Goal: Transaction & Acquisition: Purchase product/service

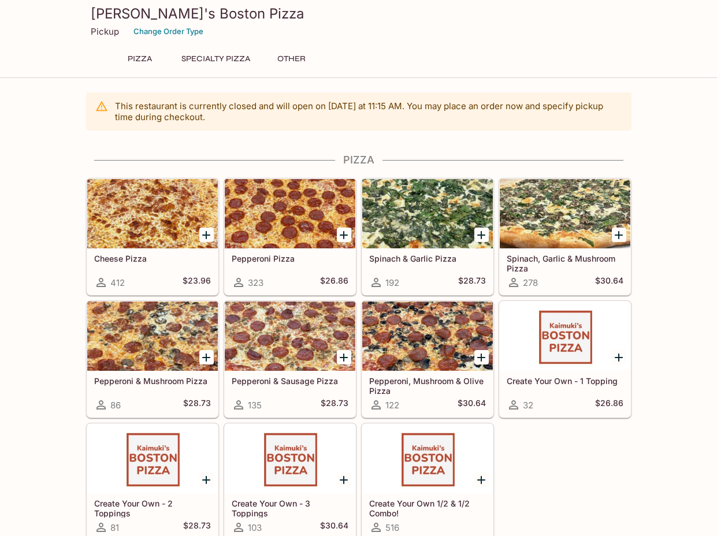
click at [206, 234] on icon "Add Cheese Pizza" at bounding box center [206, 235] width 8 height 8
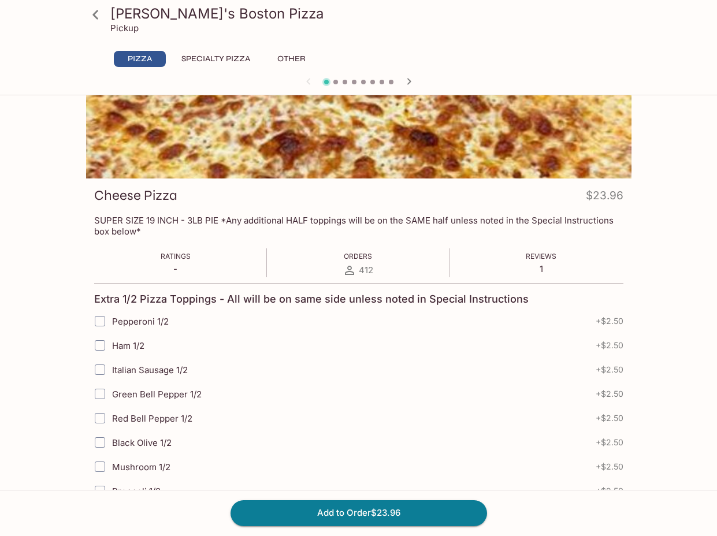
scroll to position [406, 0]
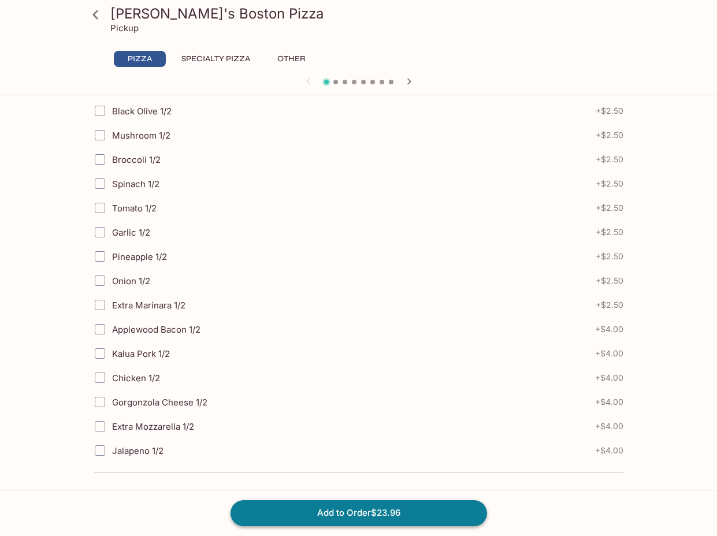
click at [347, 516] on button "Add to Order $23.96" at bounding box center [359, 512] width 257 height 25
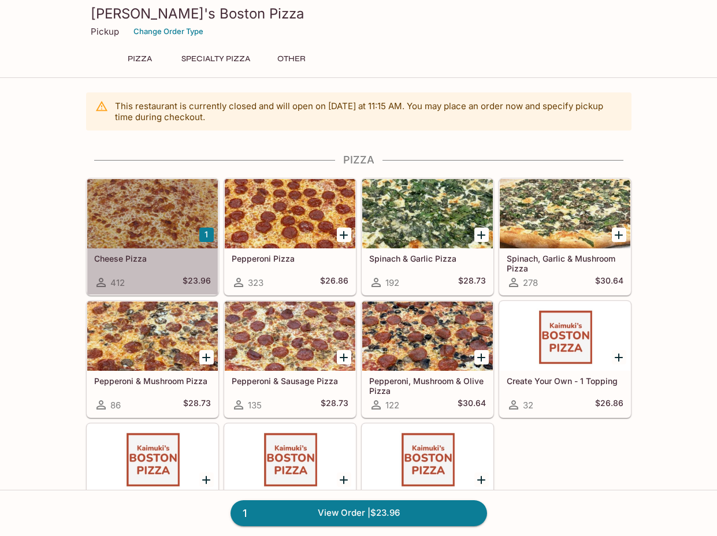
click at [184, 239] on div at bounding box center [152, 213] width 131 height 69
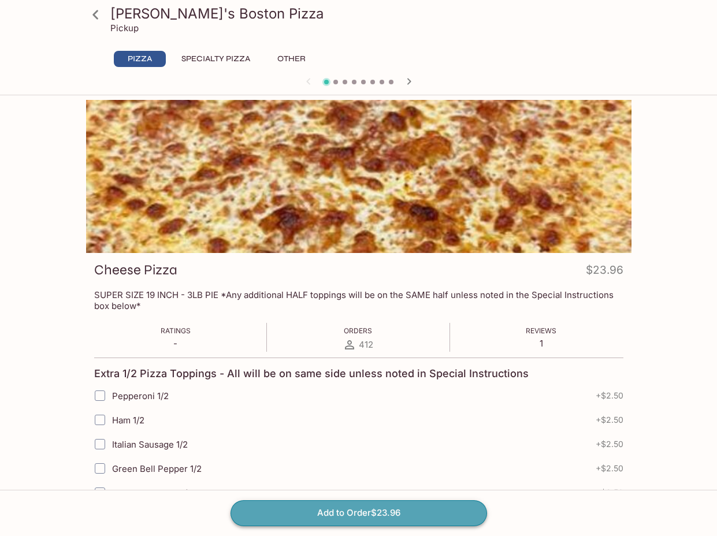
click at [365, 517] on button "Add to Order $23.96" at bounding box center [359, 512] width 257 height 25
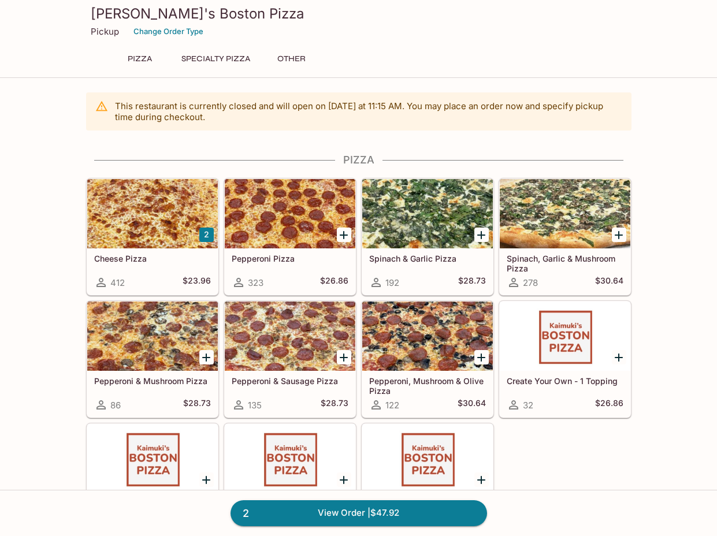
click at [151, 220] on div at bounding box center [152, 213] width 131 height 69
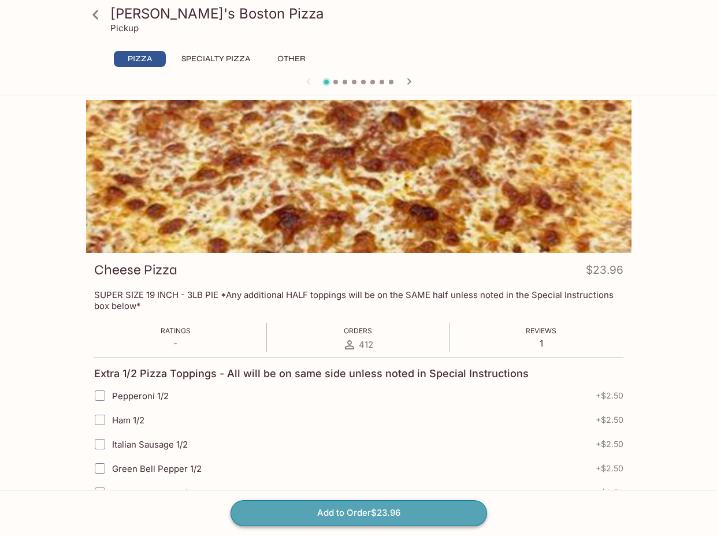
click at [359, 511] on button "Add to Order $23.96" at bounding box center [359, 512] width 257 height 25
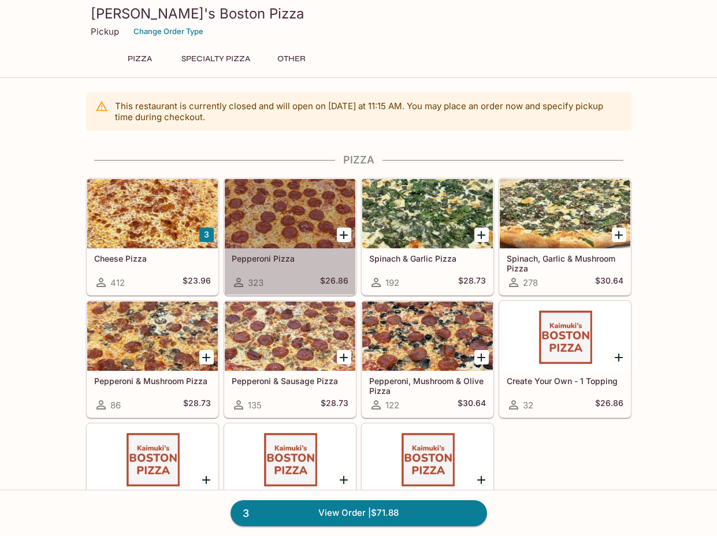
click at [255, 208] on div at bounding box center [290, 213] width 131 height 69
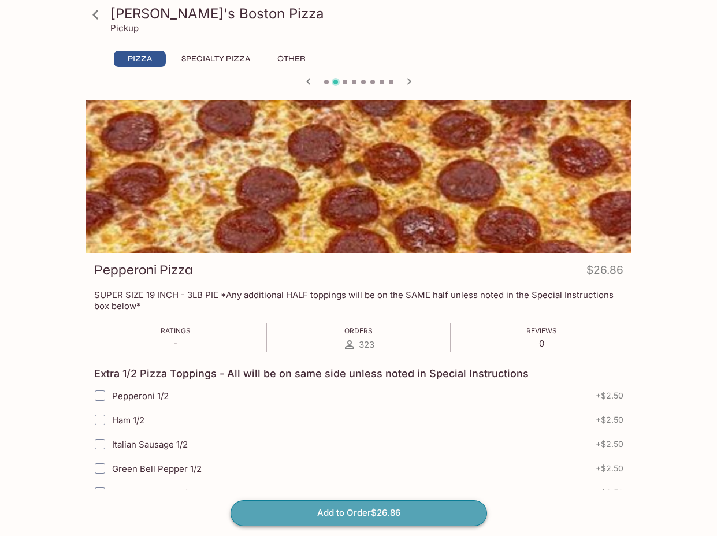
click at [361, 513] on button "Add to Order $26.86" at bounding box center [359, 512] width 257 height 25
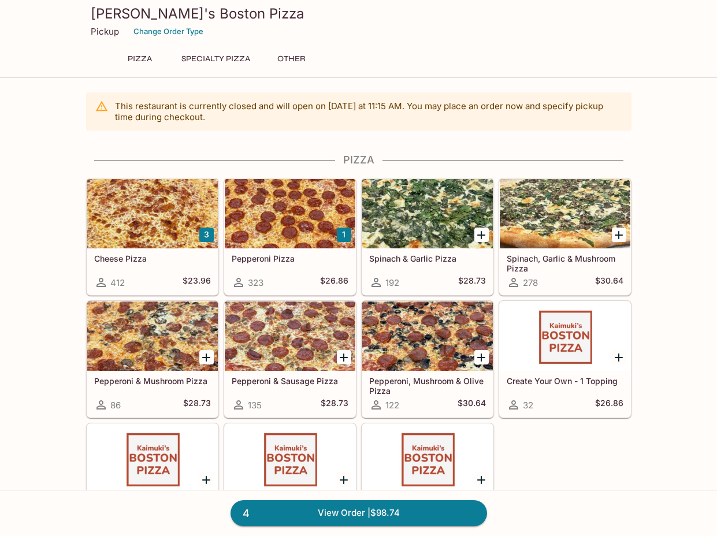
click at [286, 224] on div at bounding box center [290, 213] width 131 height 69
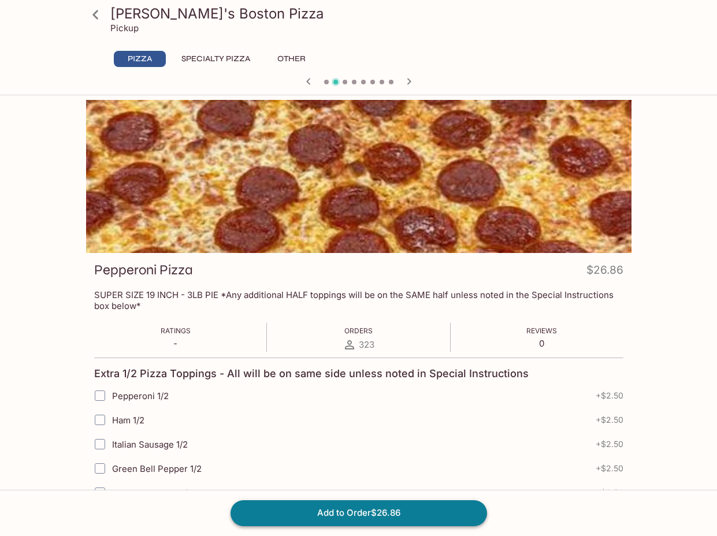
click at [357, 511] on button "Add to Order $26.86" at bounding box center [359, 512] width 257 height 25
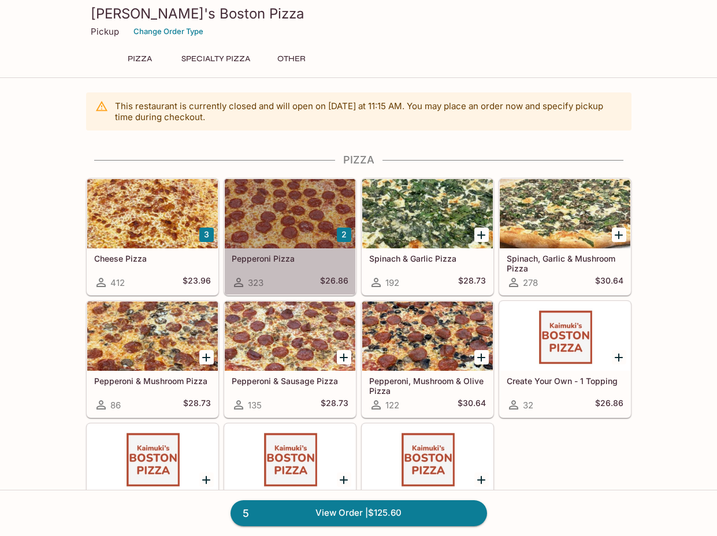
click at [298, 226] on div at bounding box center [290, 213] width 131 height 69
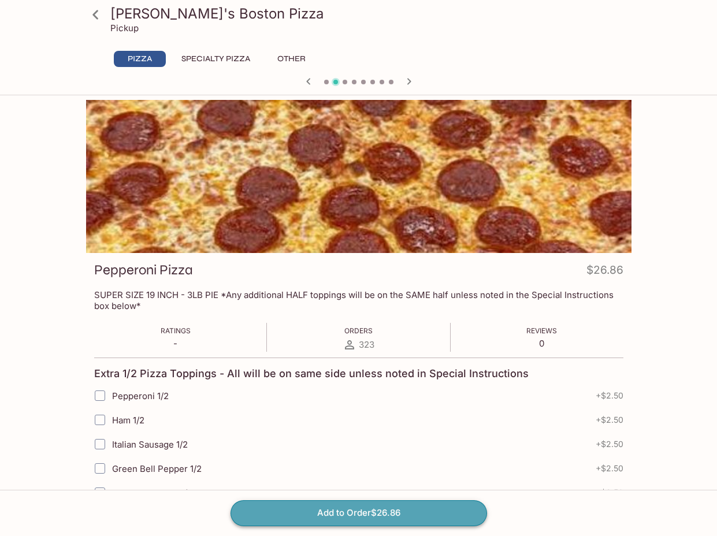
drag, startPoint x: 354, startPoint y: 517, endPoint x: 359, endPoint y: 507, distance: 11.6
click at [354, 517] on button "Add to Order $26.86" at bounding box center [359, 512] width 257 height 25
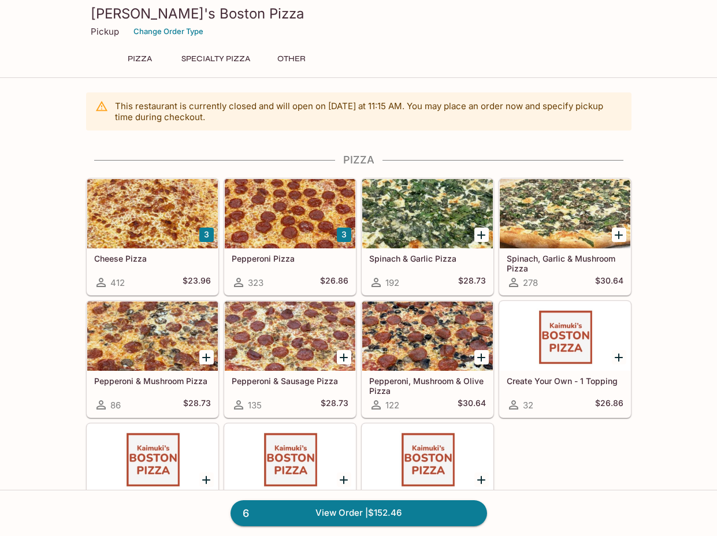
click at [431, 211] on div at bounding box center [427, 213] width 131 height 69
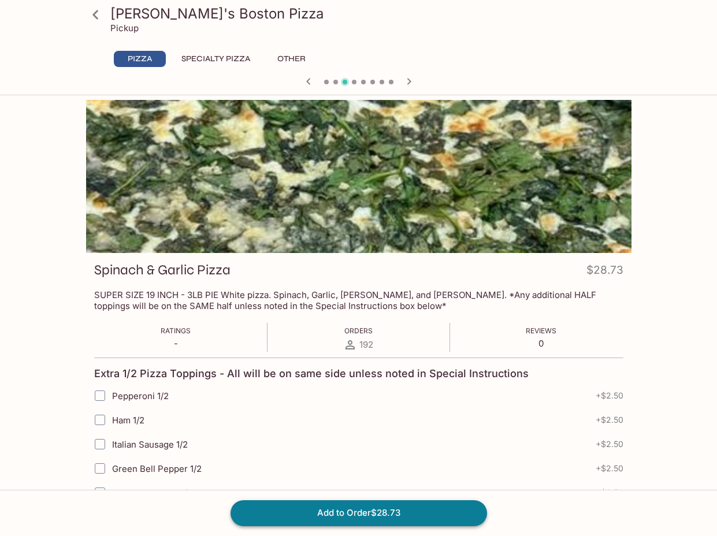
click at [399, 509] on button "Add to Order $28.73" at bounding box center [359, 512] width 257 height 25
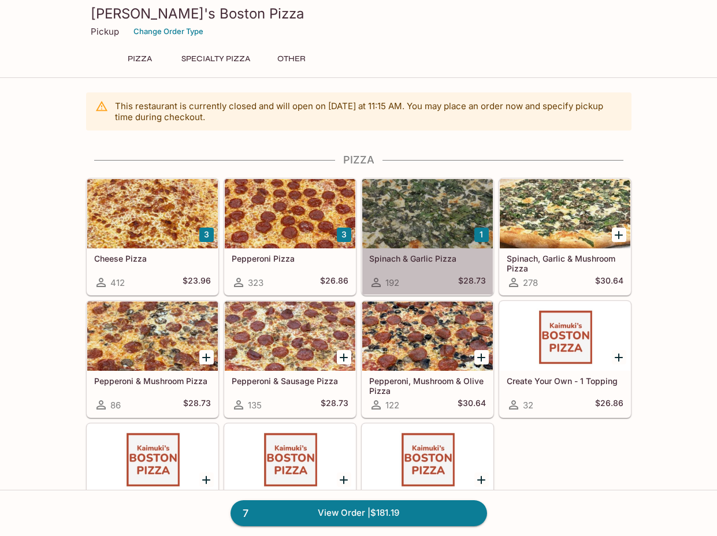
click at [396, 229] on div at bounding box center [427, 213] width 131 height 69
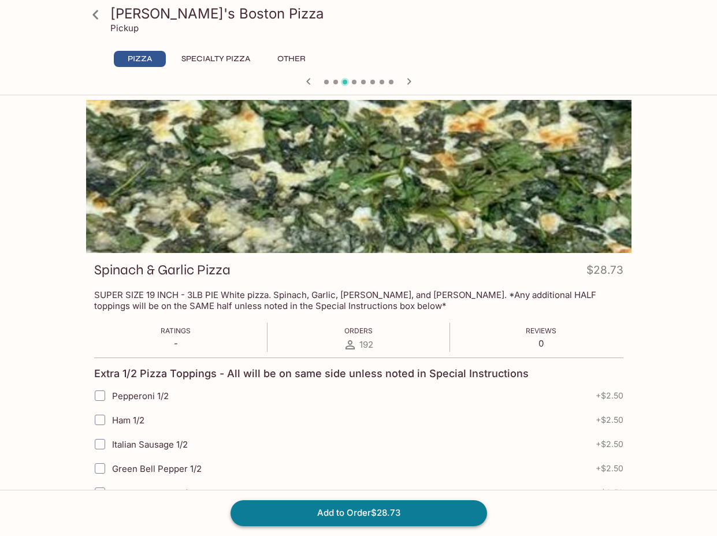
click at [420, 512] on button "Add to Order $28.73" at bounding box center [359, 512] width 257 height 25
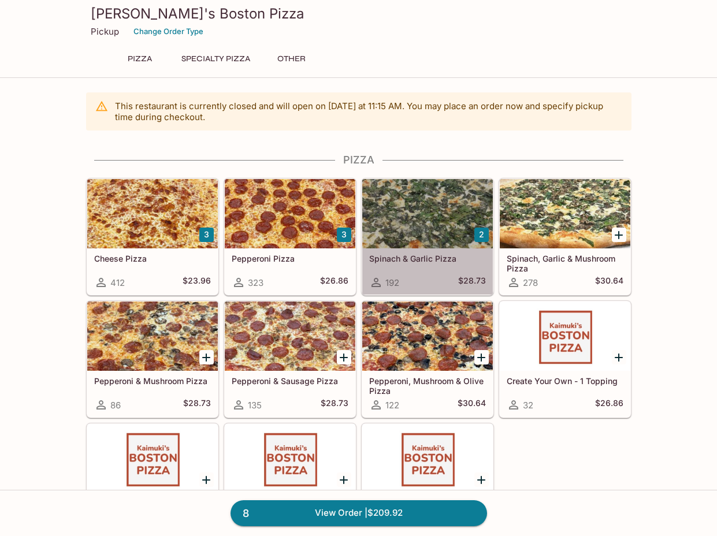
click at [424, 226] on div at bounding box center [427, 213] width 131 height 69
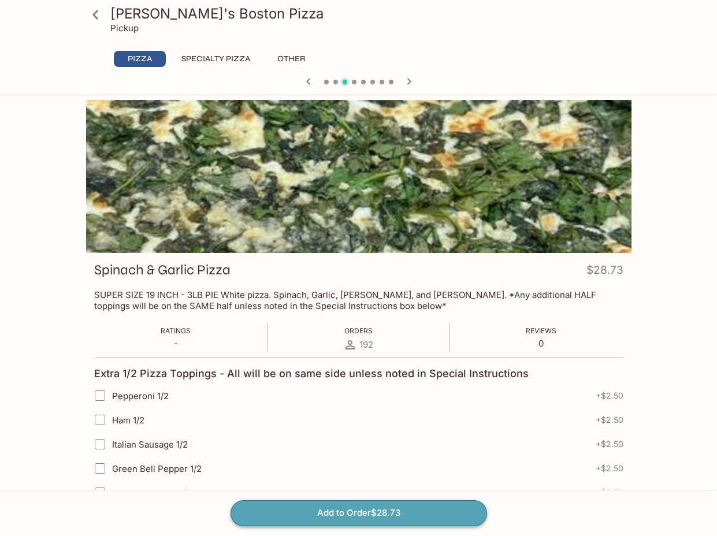
click at [422, 509] on button "Add to Order $28.73" at bounding box center [359, 512] width 257 height 25
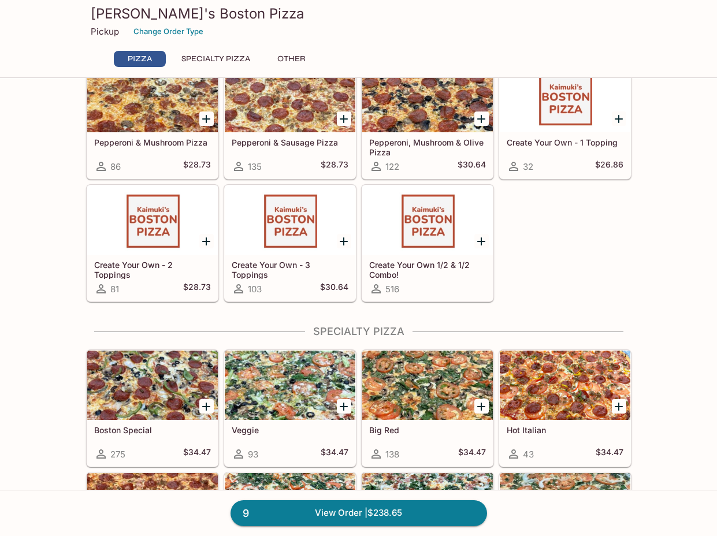
scroll to position [303, 0]
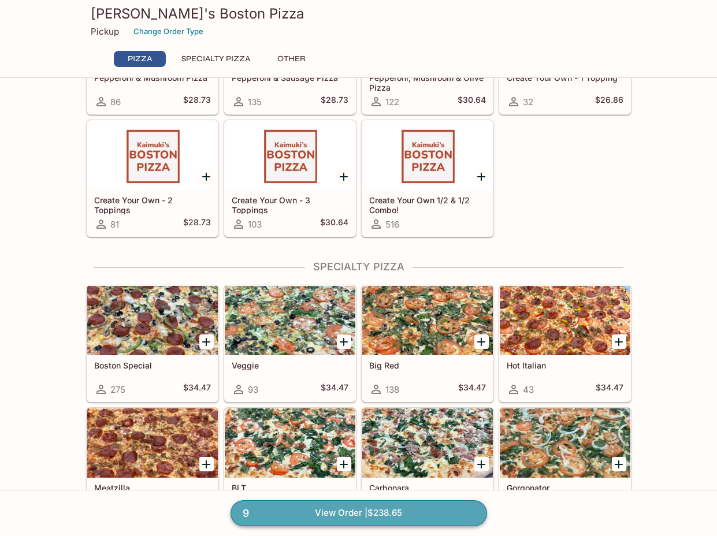
click at [371, 511] on link "9 View Order | $238.65" at bounding box center [359, 512] width 257 height 25
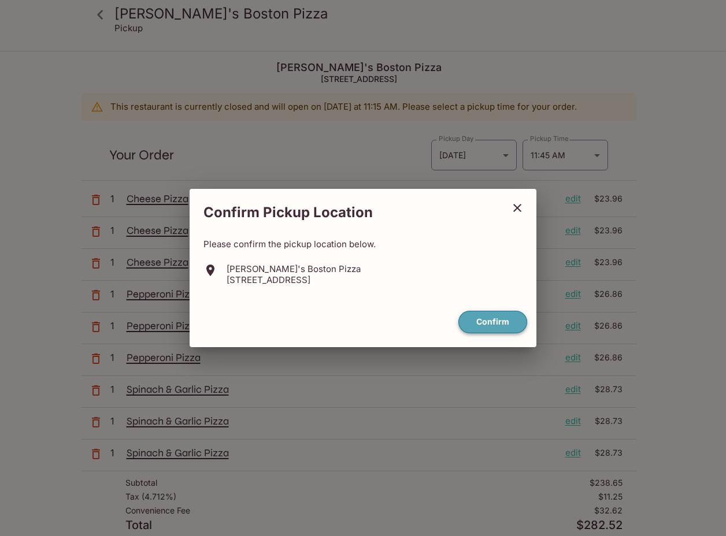
click at [485, 323] on button "Confirm" at bounding box center [492, 322] width 69 height 23
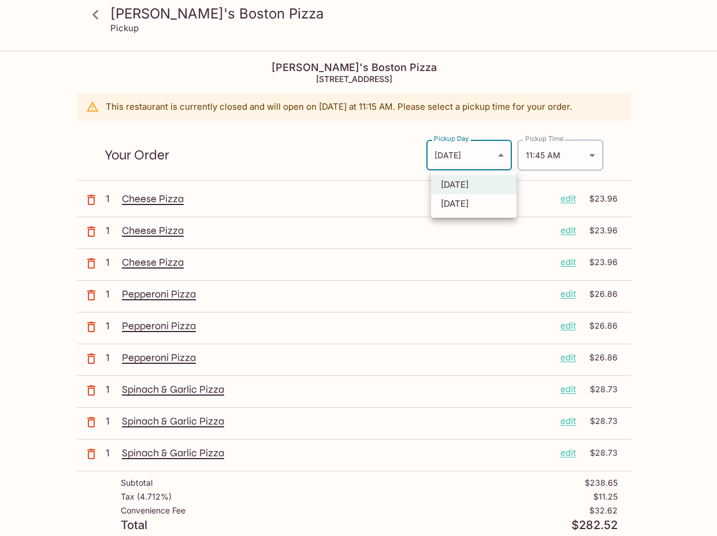
click at [495, 157] on body "[PERSON_NAME]'s Boston Pizza Pickup [PERSON_NAME]'s Boston Pizza [STREET_ADDRES…" at bounding box center [358, 320] width 717 height 536
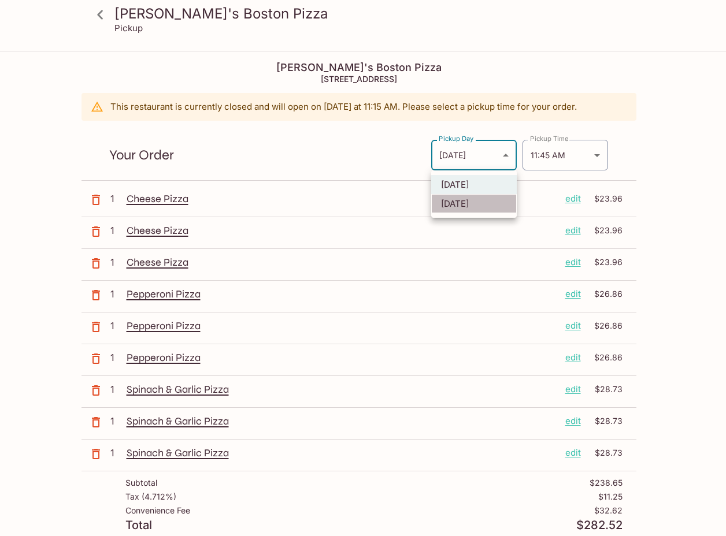
click at [489, 207] on li "[DATE]" at bounding box center [474, 203] width 86 height 19
type input "[DATE]"
type input "[DATE]T21:45:00.000000Z"
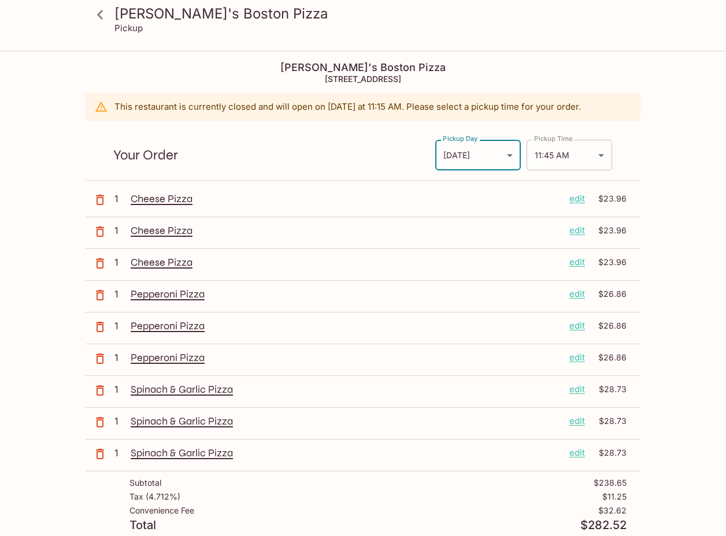
click at [578, 155] on body "[PERSON_NAME]'s Boston Pizza Pickup [PERSON_NAME]'s Boston Pizza [STREET_ADDRES…" at bounding box center [363, 320] width 726 height 536
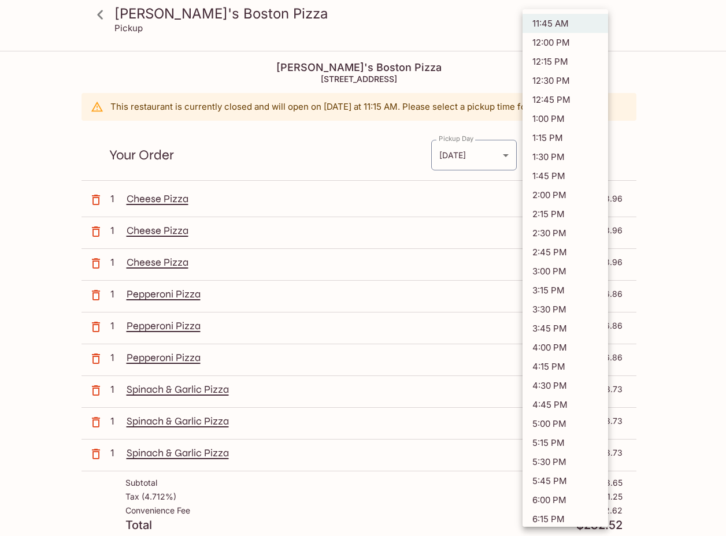
click at [74, 172] on div at bounding box center [363, 268] width 726 height 536
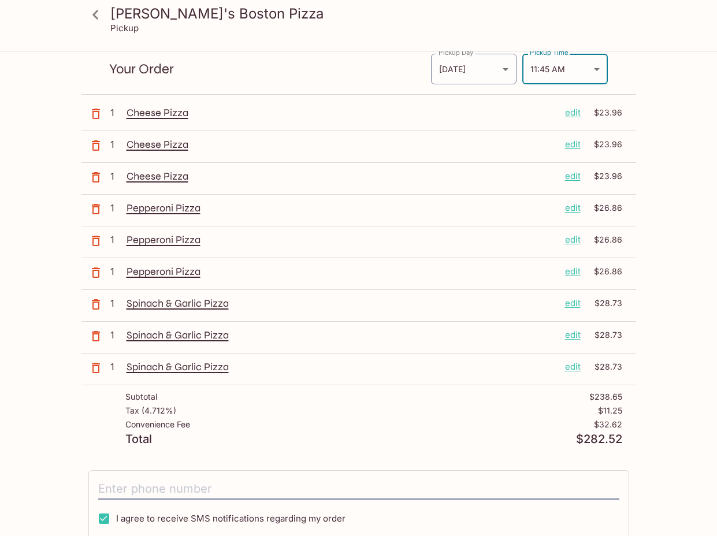
scroll to position [84, 0]
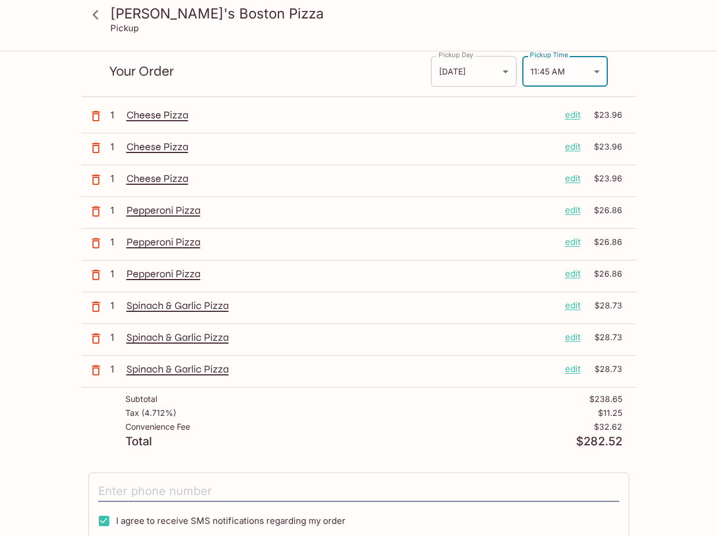
click at [506, 66] on body "[PERSON_NAME]'s Boston Pizza Pickup [PERSON_NAME]'s Boston Pizza [STREET_ADDRES…" at bounding box center [358, 236] width 717 height 536
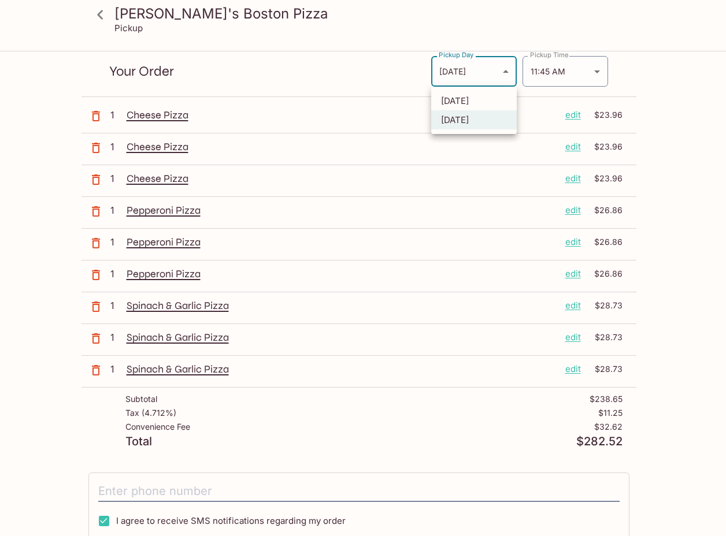
click at [674, 95] on div at bounding box center [363, 268] width 726 height 536
